Goal: Task Accomplishment & Management: Complete application form

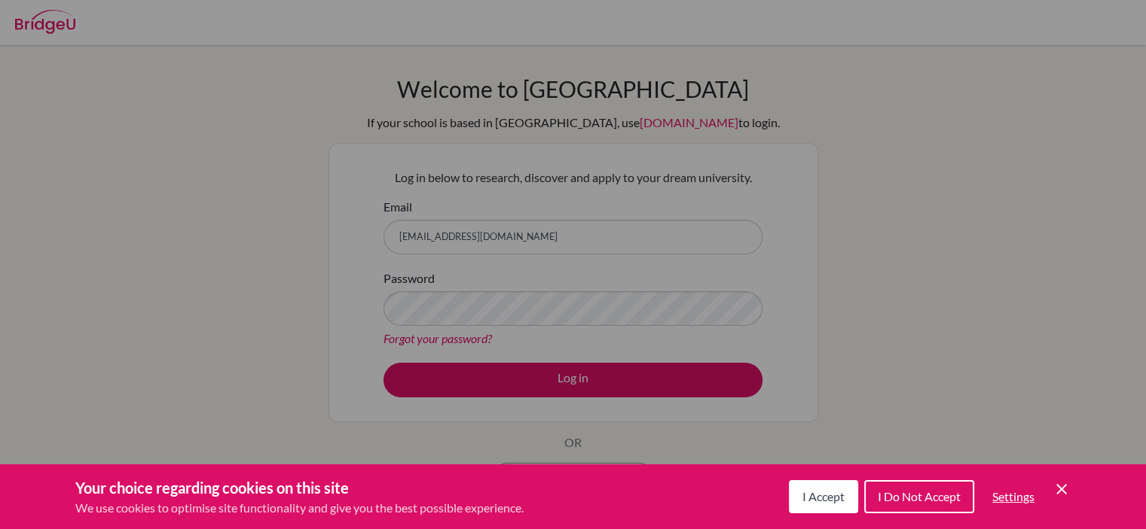
click at [1068, 495] on icon "Cookie Control Close Icon" at bounding box center [1061, 489] width 18 height 18
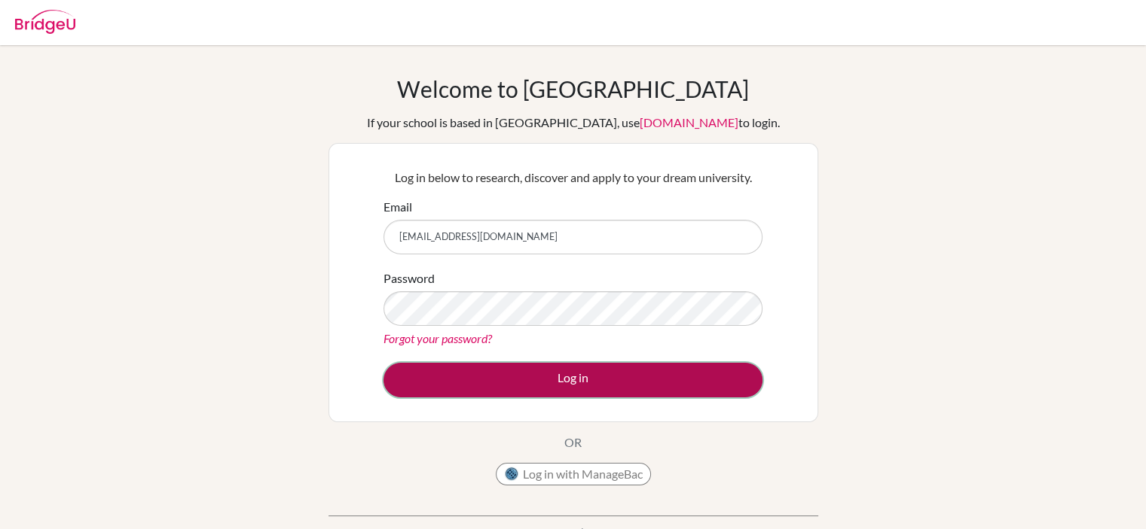
click at [508, 385] on button "Log in" at bounding box center [572, 380] width 379 height 35
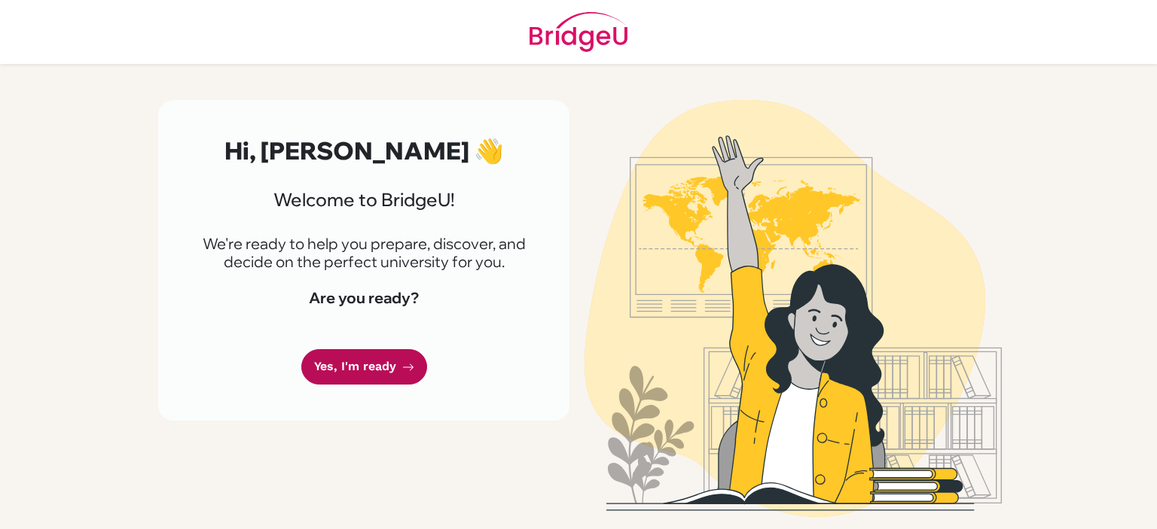
click at [396, 365] on link "Yes, I'm ready" at bounding box center [364, 366] width 126 height 35
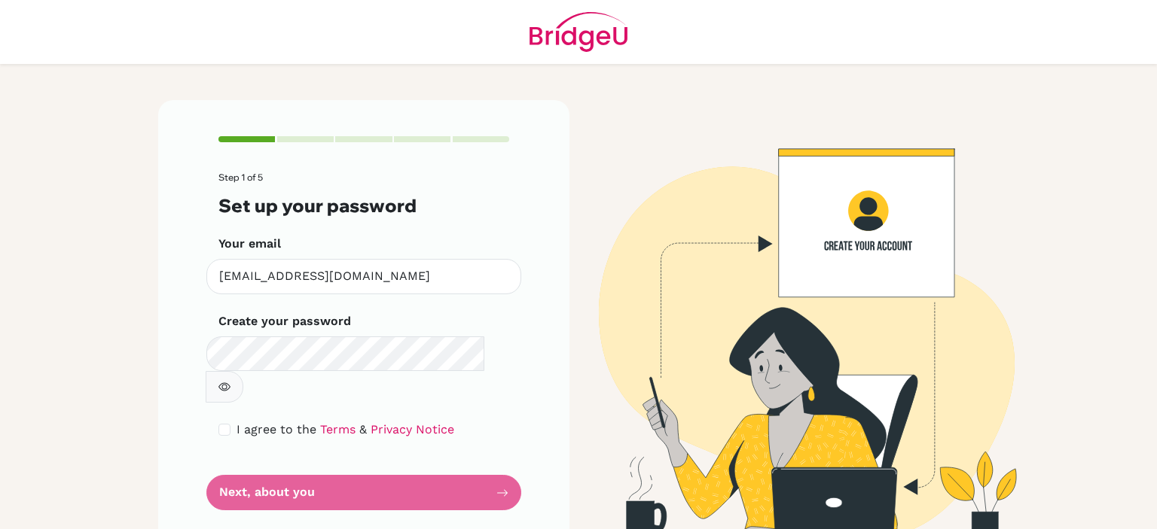
click at [243, 371] on button "button" at bounding box center [225, 387] width 38 height 32
click at [230, 424] on input "checkbox" at bounding box center [224, 430] width 12 height 12
checkbox input "true"
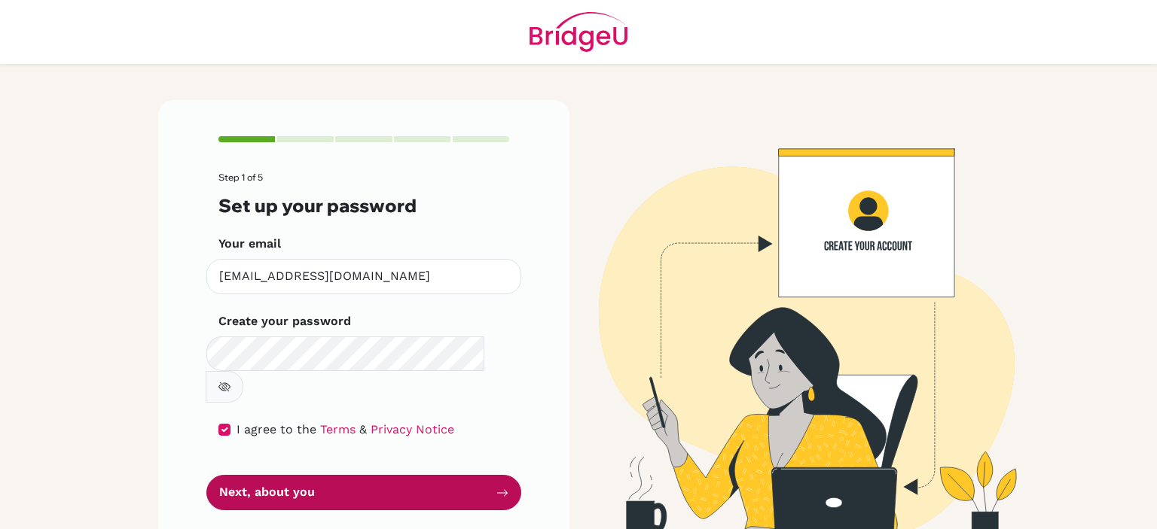
click at [267, 475] on button "Next, about you" at bounding box center [363, 492] width 315 height 35
